Goal: Find contact information: Find contact information

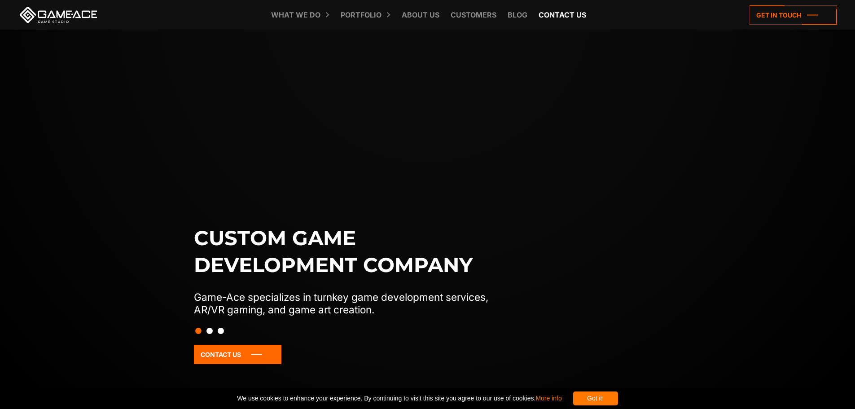
click at [561, 10] on link "Contact us" at bounding box center [562, 15] width 57 height 30
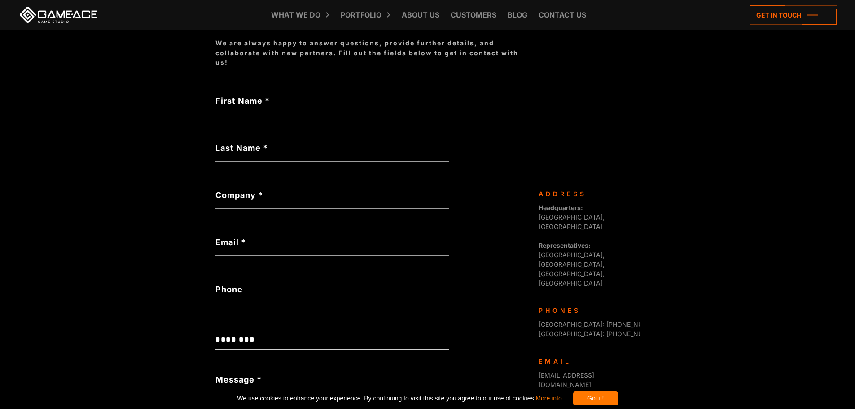
scroll to position [159, 0]
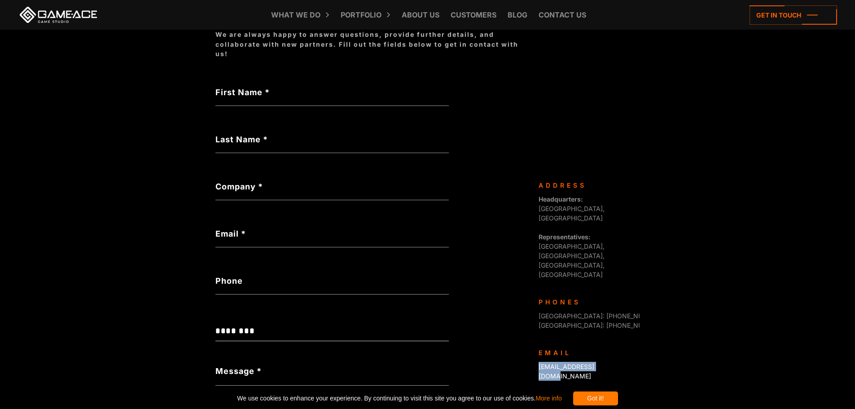
drag, startPoint x: 618, startPoint y: 317, endPoint x: 539, endPoint y: 322, distance: 79.6
click at [539, 362] on div "[EMAIL_ADDRESS][DOMAIN_NAME]" at bounding box center [586, 371] width 94 height 19
copy link "[EMAIL_ADDRESS][DOMAIN_NAME]"
